Goal: Transaction & Acquisition: Purchase product/service

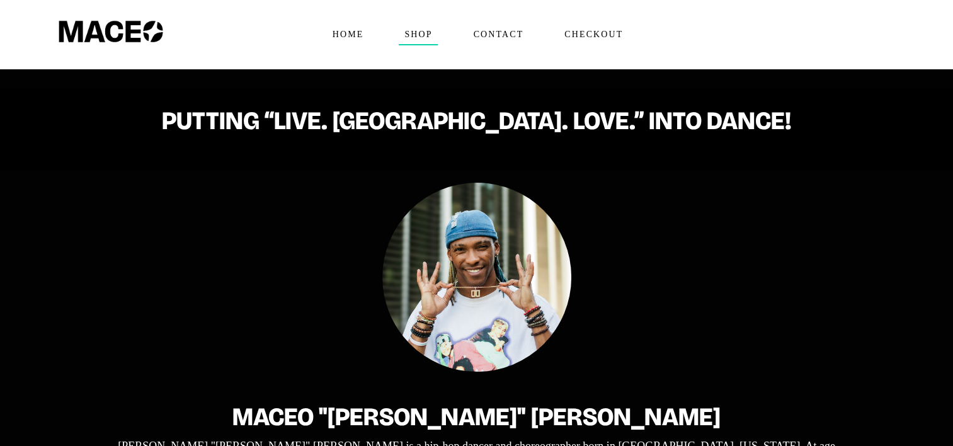
click at [415, 31] on span "Shop" at bounding box center [418, 35] width 38 height 20
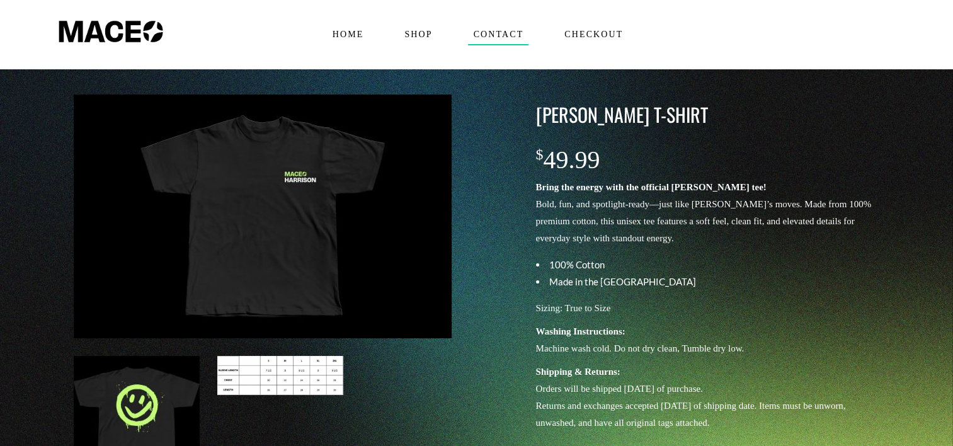
click at [509, 36] on span "Contact" at bounding box center [498, 35] width 61 height 20
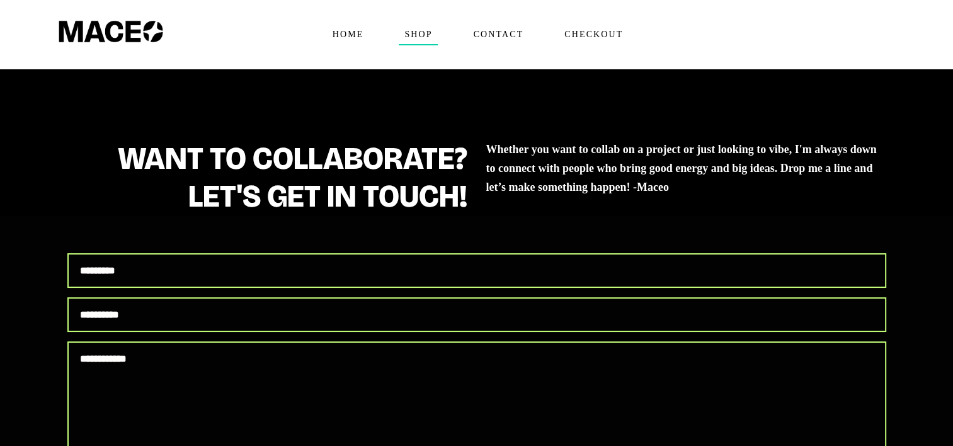
click at [430, 35] on span "Shop" at bounding box center [418, 35] width 38 height 20
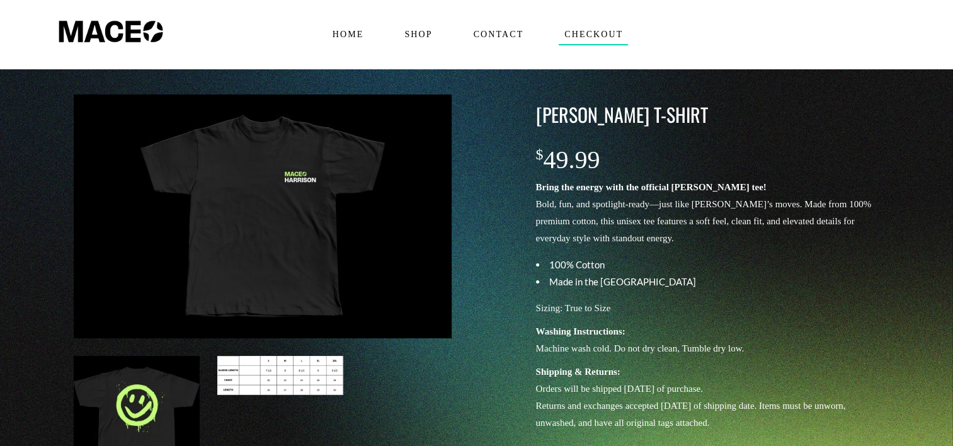
click at [579, 35] on span "Checkout" at bounding box center [592, 35] width 69 height 20
